Goal: Task Accomplishment & Management: Complete application form

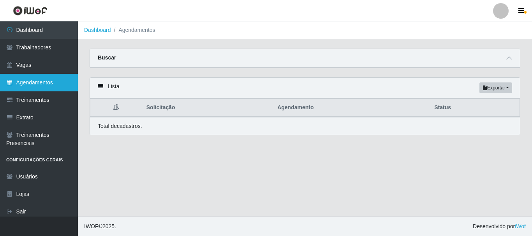
click at [31, 83] on link "Agendamentos" at bounding box center [39, 83] width 78 height 18
click at [511, 58] on icon at bounding box center [508, 57] width 5 height 5
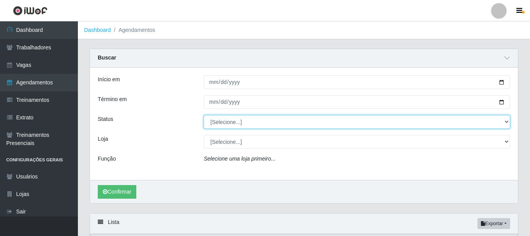
click at [241, 125] on select "[Selecione...] AGENDADO AGUARDANDO LIBERAR EM ANDAMENTO EM REVISÃO FINALIZADO C…" at bounding box center [357, 122] width 307 height 14
select select "FINALIZADO"
click at [204, 116] on select "[Selecione...] AGENDADO AGUARDANDO LIBERAR EM ANDAMENTO EM REVISÃO FINALIZADO C…" at bounding box center [357, 122] width 307 height 14
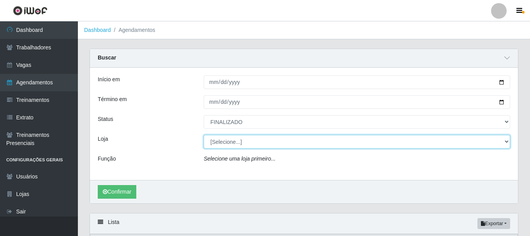
click at [252, 146] on select "[Selecione...] O Cestão - Bayeux O Cestão - Geisel" at bounding box center [357, 142] width 307 height 14
select select "238"
click at [204, 136] on select "[Selecione...] O Cestão - Bayeux O Cestão - Geisel" at bounding box center [357, 142] width 307 height 14
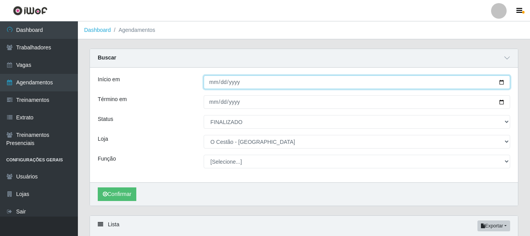
click at [214, 83] on input "Início em" at bounding box center [357, 83] width 307 height 14
type input "0920-02-29"
type input "275760-02-29"
click at [224, 84] on input "Início em" at bounding box center [357, 83] width 307 height 14
click at [222, 84] on input "Início em" at bounding box center [357, 83] width 307 height 14
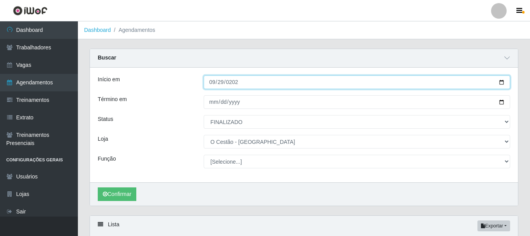
type input "[DATE]"
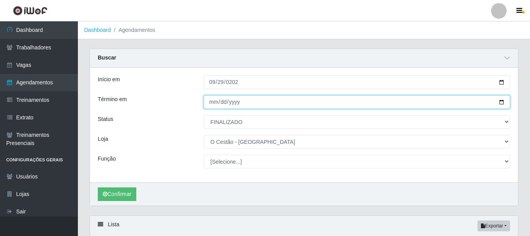
click at [210, 106] on input "Término em" at bounding box center [357, 102] width 307 height 14
type input "2025-10-05"
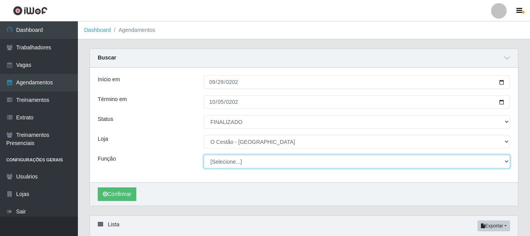
click at [235, 164] on select "[Selecione...] ASG ASG + ASG ++ Auxiliar de Estoque Auxiliar de Estoque + Auxil…" at bounding box center [357, 162] width 307 height 14
select select "22"
click at [204, 155] on select "[Selecione...] ASG ASG + ASG ++ Auxiliar de Estoque Auxiliar de Estoque + Auxil…" at bounding box center [357, 162] width 307 height 14
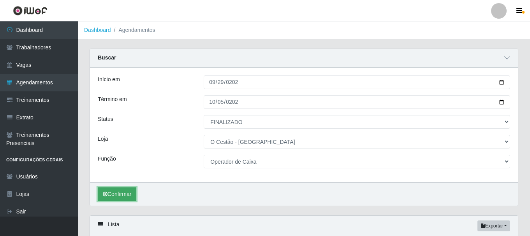
click at [123, 189] on button "Confirmar" at bounding box center [117, 195] width 39 height 14
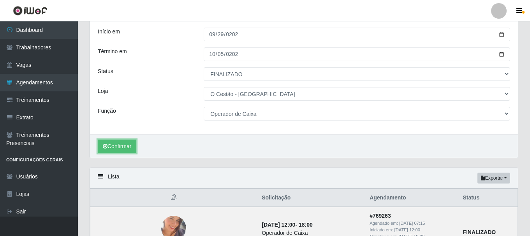
scroll to position [37, 0]
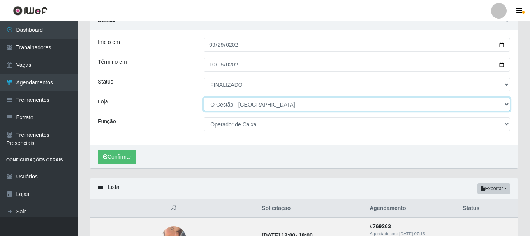
click at [241, 104] on select "[Selecione...] O Cestão - Bayeux O Cestão - Geisel" at bounding box center [357, 105] width 307 height 14
select select "224"
click at [204, 98] on select "[Selecione...] O Cestão - Bayeux O Cestão - Geisel" at bounding box center [357, 105] width 307 height 14
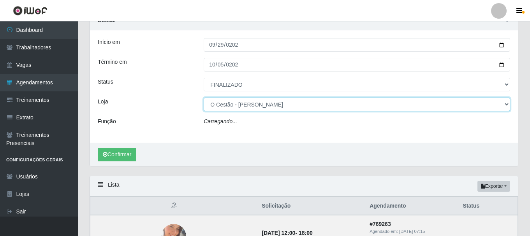
select select "22"
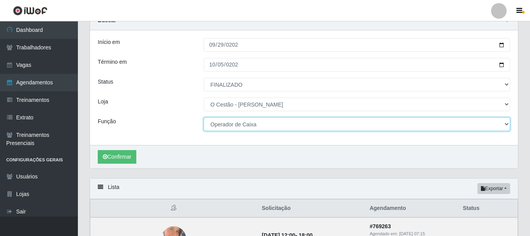
click at [273, 131] on select "[Selecione...] ASG ASG + ASG ++ Auxiliar de Estoque Auxiliar de Estoque + Auxil…" at bounding box center [357, 125] width 307 height 14
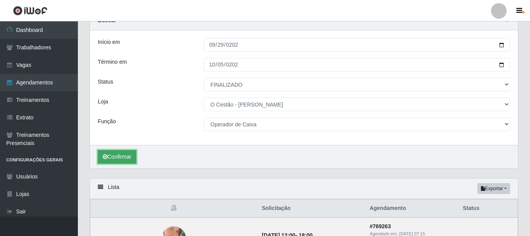
click at [123, 158] on button "Confirmar" at bounding box center [117, 157] width 39 height 14
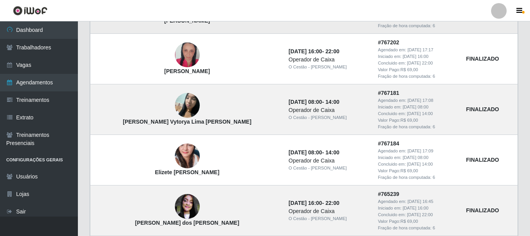
scroll to position [170, 0]
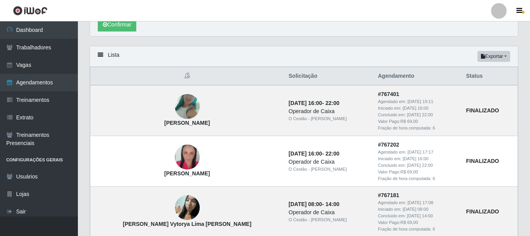
click at [161, 72] on th at bounding box center [187, 76] width 194 height 18
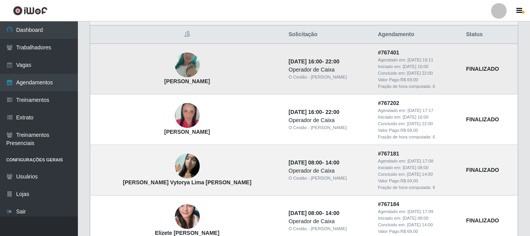
scroll to position [56, 0]
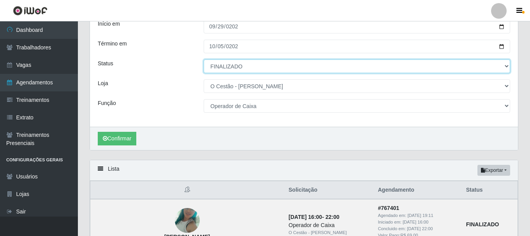
click at [270, 67] on select "[Selecione...] AGENDADO AGUARDANDO LIBERAR EM ANDAMENTO EM REVISÃO FINALIZADO C…" at bounding box center [357, 67] width 307 height 14
click at [204, 60] on select "[Selecione...] AGENDADO AGUARDANDO LIBERAR EM ANDAMENTO EM REVISÃO FINALIZADO C…" at bounding box center [357, 67] width 307 height 14
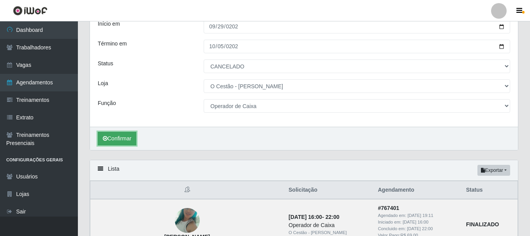
click at [131, 137] on button "Confirmar" at bounding box center [117, 139] width 39 height 14
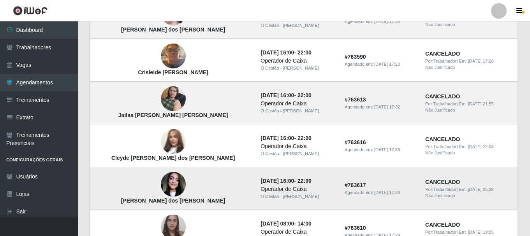
scroll to position [261, 0]
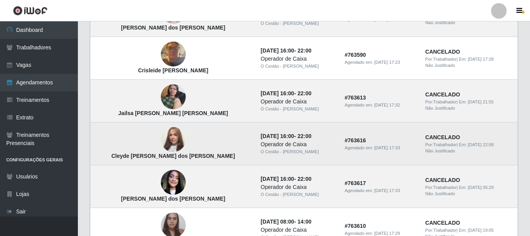
click at [161, 138] on img at bounding box center [173, 140] width 25 height 44
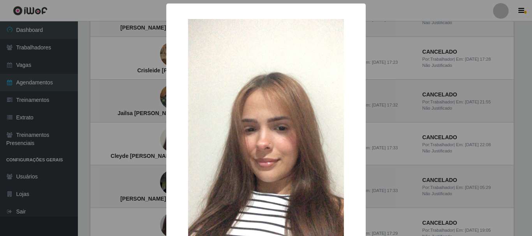
click at [432, 85] on div "× Cleyde Maria Franca dos Santos OK Cancel" at bounding box center [266, 118] width 532 height 236
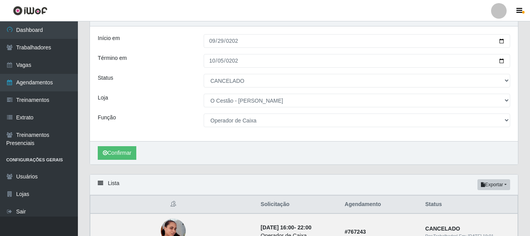
scroll to position [0, 0]
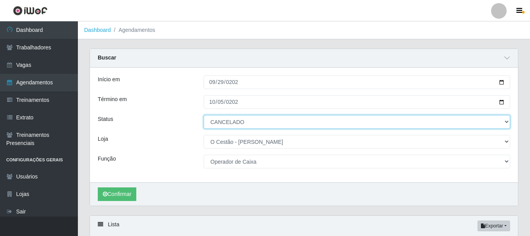
click at [245, 124] on select "[Selecione...] AGENDADO AGUARDANDO LIBERAR EM ANDAMENTO EM REVISÃO FINALIZADO C…" at bounding box center [357, 122] width 307 height 14
click at [204, 116] on select "[Selecione...] AGENDADO AGUARDANDO LIBERAR EM ANDAMENTO EM REVISÃO FINALIZADO C…" at bounding box center [357, 122] width 307 height 14
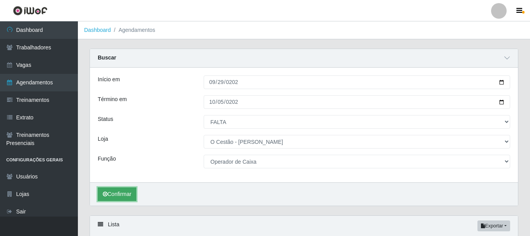
click at [135, 193] on button "Confirmar" at bounding box center [117, 195] width 39 height 14
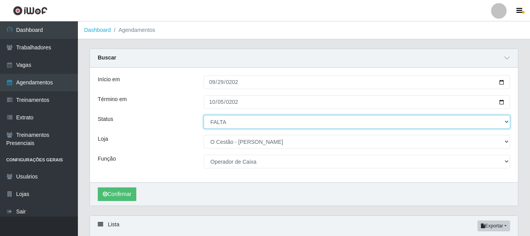
click at [223, 124] on select "[Selecione...] AGENDADO AGUARDANDO LIBERAR EM ANDAMENTO EM REVISÃO FINALIZADO C…" at bounding box center [357, 122] width 307 height 14
click at [204, 116] on select "[Selecione...] AGENDADO AGUARDANDO LIBERAR EM ANDAMENTO EM REVISÃO FINALIZADO C…" at bounding box center [357, 122] width 307 height 14
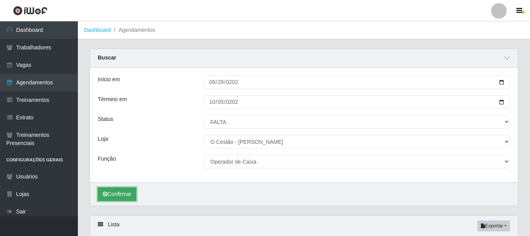
click at [125, 198] on button "Confirmar" at bounding box center [117, 195] width 39 height 14
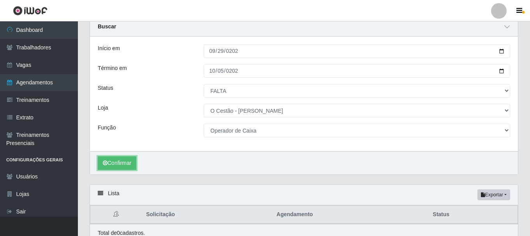
scroll to position [67, 0]
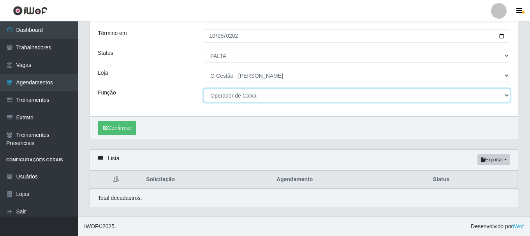
click at [279, 98] on select "[Selecione...] ASG ASG + ASG ++ Auxiliar de Estoque Auxiliar de Estoque + Auxil…" at bounding box center [357, 96] width 307 height 14
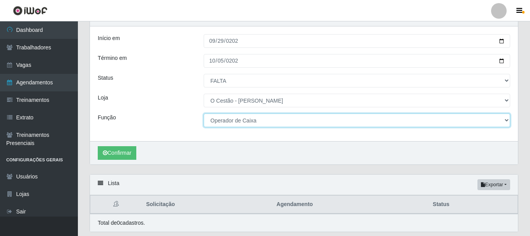
scroll to position [28, 0]
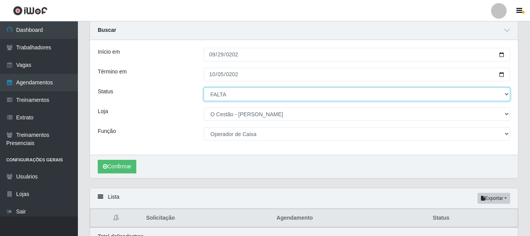
click at [259, 96] on select "[Selecione...] AGENDADO AGUARDANDO LIBERAR EM ANDAMENTO EM REVISÃO FINALIZADO C…" at bounding box center [357, 95] width 307 height 14
select select "FINALIZADO"
click at [204, 88] on select "[Selecione...] AGENDADO AGUARDANDO LIBERAR EM ANDAMENTO EM REVISÃO FINALIZADO C…" at bounding box center [357, 95] width 307 height 14
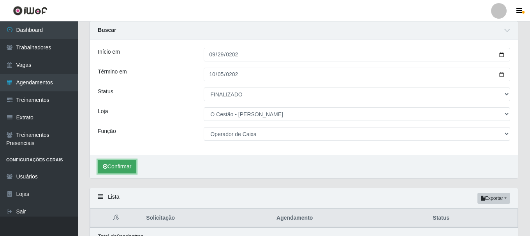
click at [136, 167] on button "Confirmar" at bounding box center [117, 167] width 39 height 14
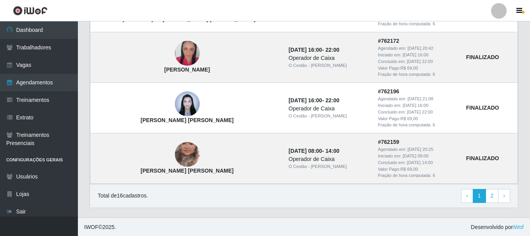
scroll to position [832, 0]
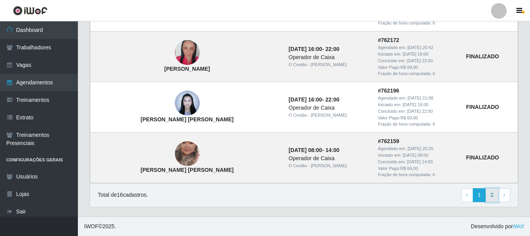
click at [490, 196] on link "2" at bounding box center [492, 196] width 13 height 14
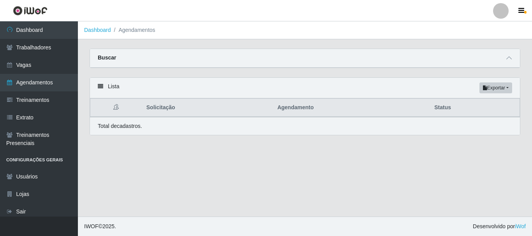
click at [195, 156] on main "Dashboard Agendamentos Carregando... Buscar Início em 2025-09-29 Término em 202…" at bounding box center [305, 119] width 454 height 196
click at [510, 56] on span at bounding box center [509, 58] width 9 height 9
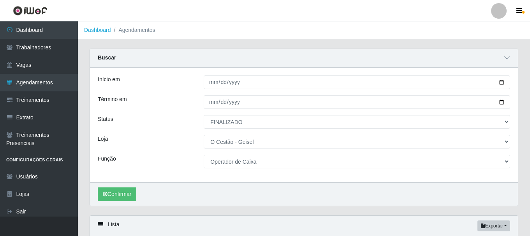
scroll to position [67, 0]
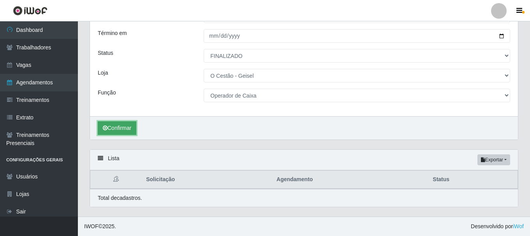
click at [122, 123] on button "Confirmar" at bounding box center [117, 129] width 39 height 14
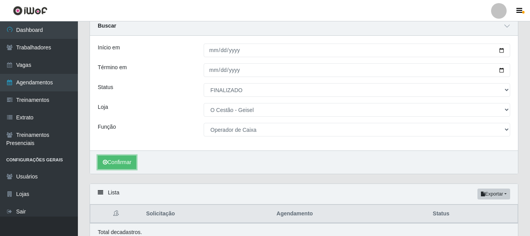
scroll to position [67, 0]
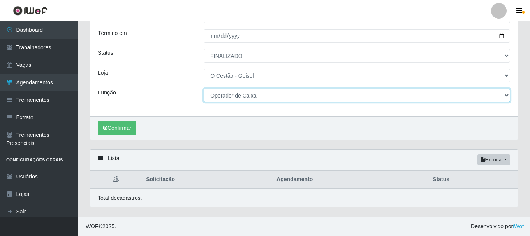
click at [257, 95] on select "[Selecione...] ASG ASG + ASG ++ Auxiliar de Estoque Auxiliar de Estoque + Auxil…" at bounding box center [357, 96] width 307 height 14
select select "72"
click at [204, 89] on select "[Selecione...] ASG ASG + ASG ++ Auxiliar de Estoque Auxiliar de Estoque + Auxil…" at bounding box center [357, 96] width 307 height 14
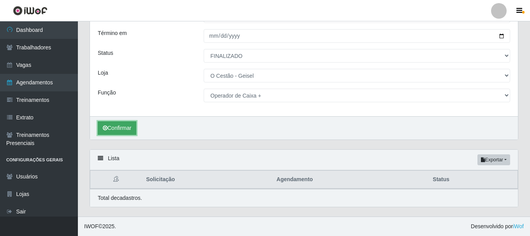
click at [128, 129] on button "Confirmar" at bounding box center [117, 129] width 39 height 14
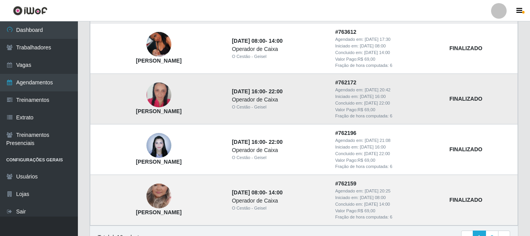
scroll to position [832, 0]
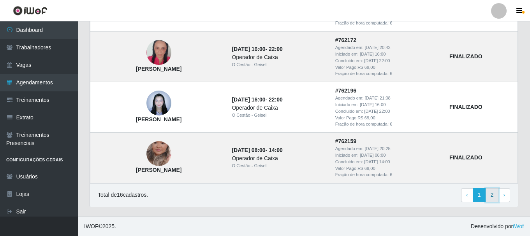
click at [491, 194] on link "2" at bounding box center [492, 196] width 13 height 14
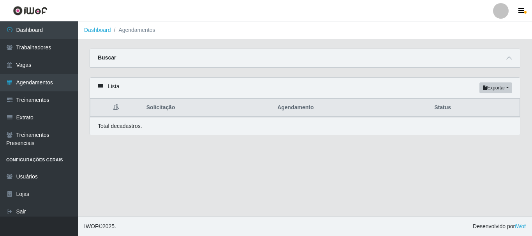
click at [39, 11] on img at bounding box center [30, 11] width 35 height 10
click at [39, 87] on link "Agendamentos" at bounding box center [39, 83] width 78 height 18
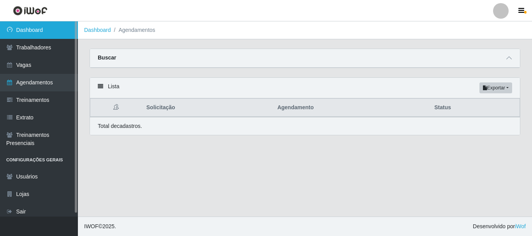
click at [50, 28] on link "Dashboard" at bounding box center [39, 30] width 78 height 18
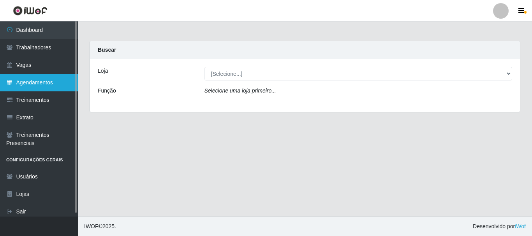
click at [58, 86] on link "Agendamentos" at bounding box center [39, 83] width 78 height 18
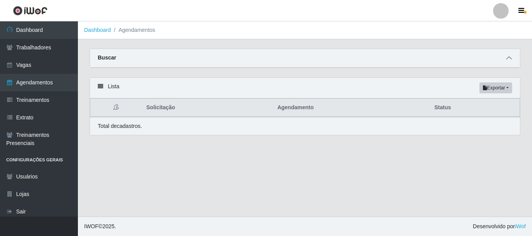
click at [509, 58] on icon at bounding box center [508, 57] width 5 height 5
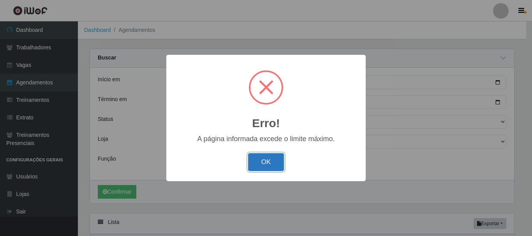
click at [268, 158] on button "OK" at bounding box center [266, 162] width 36 height 18
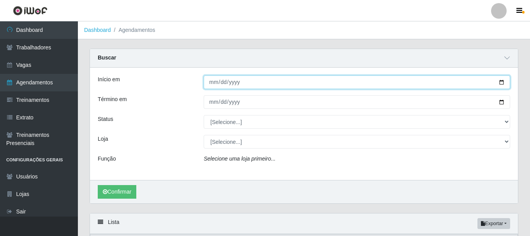
click at [214, 81] on input "Início em" at bounding box center [357, 83] width 307 height 14
type input "[DATE]"
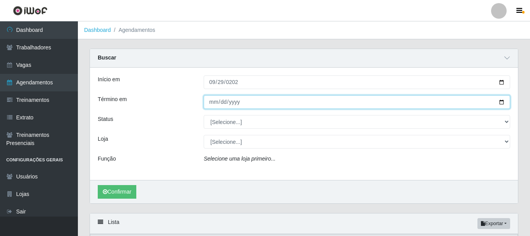
click at [214, 101] on input "Término em" at bounding box center [357, 102] width 307 height 14
click at [213, 106] on input "Término em" at bounding box center [357, 102] width 307 height 14
type input "0201-10-06"
type input "[DATE]"
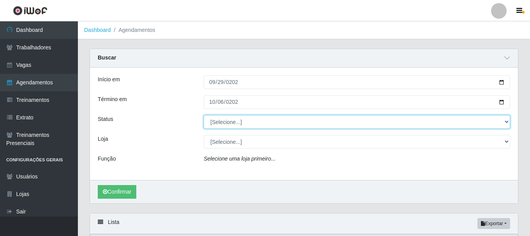
click at [244, 121] on select "[Selecione...] AGENDADO AGUARDANDO LIBERAR EM ANDAMENTO EM REVISÃO FINALIZADO C…" at bounding box center [357, 122] width 307 height 14
select select "FINALIZADO"
click at [204, 116] on select "[Selecione...] AGENDADO AGUARDANDO LIBERAR EM ANDAMENTO EM REVISÃO FINALIZADO C…" at bounding box center [357, 122] width 307 height 14
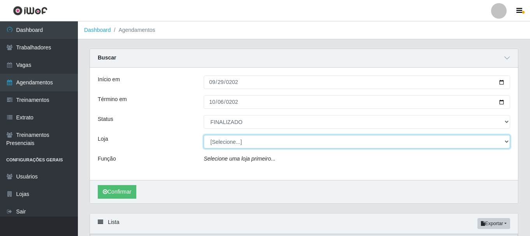
click at [236, 142] on select "[Selecione...] O Cestão - Bayeux O Cestão - Geisel" at bounding box center [357, 142] width 307 height 14
select select "224"
click at [204, 136] on select "[Selecione...] O Cestão - Bayeux O Cestão - Geisel" at bounding box center [357, 142] width 307 height 14
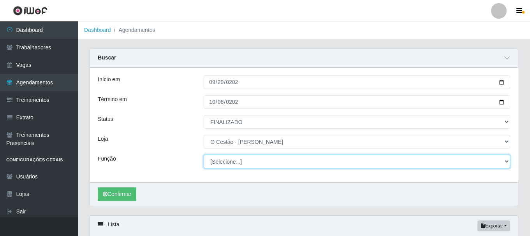
click at [242, 163] on select "[Selecione...] ASG ASG + ASG ++ Auxiliar de Estoque Auxiliar de Estoque + Auxil…" at bounding box center [357, 162] width 307 height 14
click at [204, 155] on select "[Selecione...] ASG ASG + ASG ++ Auxiliar de Estoque Auxiliar de Estoque + Auxil…" at bounding box center [357, 162] width 307 height 14
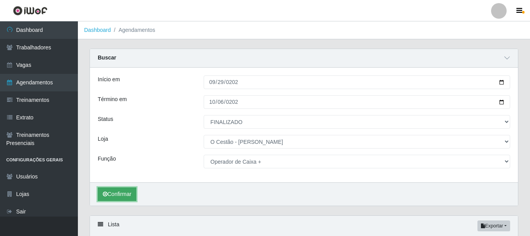
click at [124, 193] on button "Confirmar" at bounding box center [117, 195] width 39 height 14
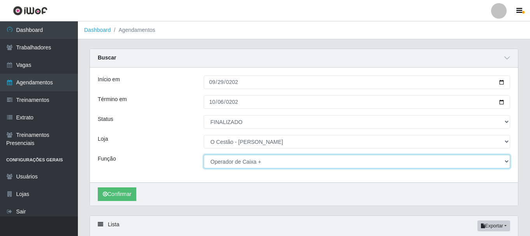
click at [245, 160] on select "[Selecione...] ASG ASG + ASG ++ Auxiliar de Estoque Auxiliar de Estoque + Auxil…" at bounding box center [357, 162] width 307 height 14
select select "22"
click at [204, 155] on select "[Selecione...] ASG ASG + ASG ++ Auxiliar de Estoque Auxiliar de Estoque + Auxil…" at bounding box center [357, 162] width 307 height 14
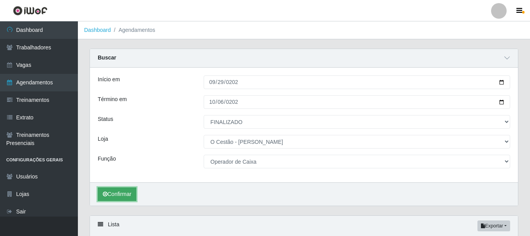
click at [116, 196] on button "Confirmar" at bounding box center [117, 195] width 39 height 14
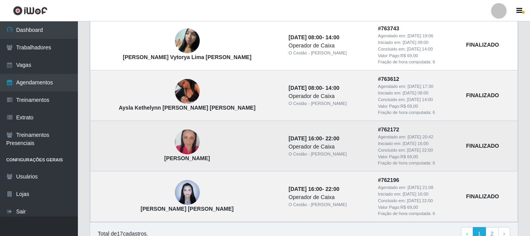
scroll to position [832, 0]
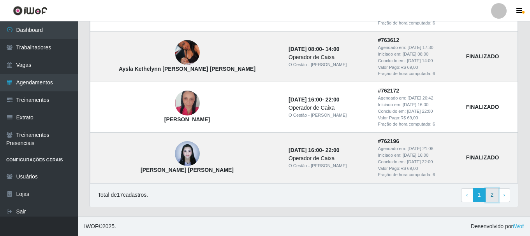
click at [491, 192] on link "2" at bounding box center [492, 196] width 13 height 14
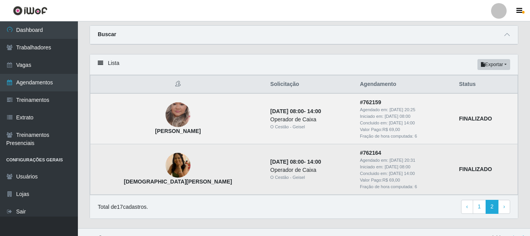
scroll to position [35, 0]
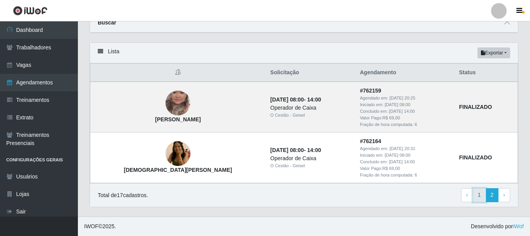
click at [485, 196] on link "1" at bounding box center [479, 196] width 13 height 14
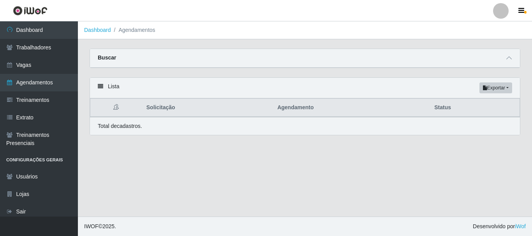
select select "FINALIZADO"
select select "22"
select select "224"
click at [510, 60] on icon at bounding box center [508, 57] width 5 height 5
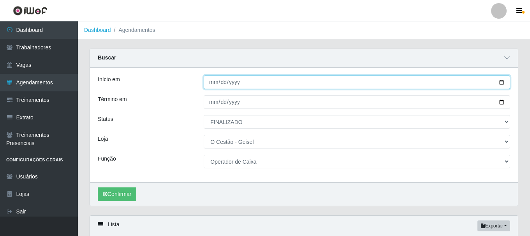
click at [213, 82] on input "[DATE]" at bounding box center [357, 83] width 307 height 14
type input "[DATE]"
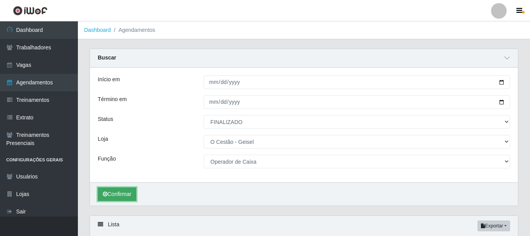
click at [118, 189] on button "Confirmar" at bounding box center [117, 195] width 39 height 14
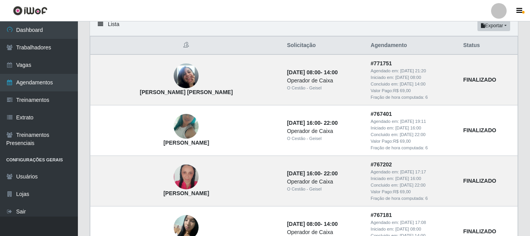
scroll to position [183, 0]
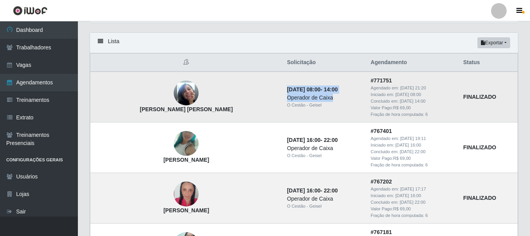
drag, startPoint x: 251, startPoint y: 92, endPoint x: 287, endPoint y: 102, distance: 37.0
click at [285, 98] on td "[DATE] 08:00 - 14:00 Operador de Caixa O Cestão - [PERSON_NAME]" at bounding box center [324, 97] width 84 height 51
